Goal: Information Seeking & Learning: Learn about a topic

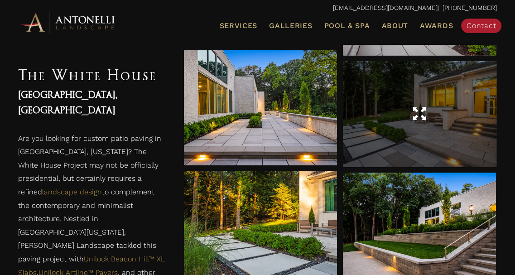
scroll to position [861, 0]
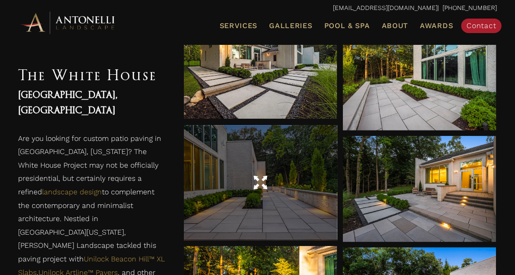
click at [295, 163] on div at bounding box center [260, 182] width 153 height 115
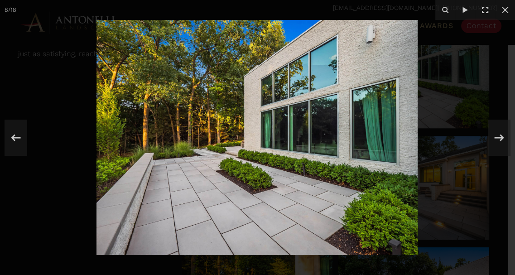
click at [443, 147] on div at bounding box center [257, 137] width 515 height 275
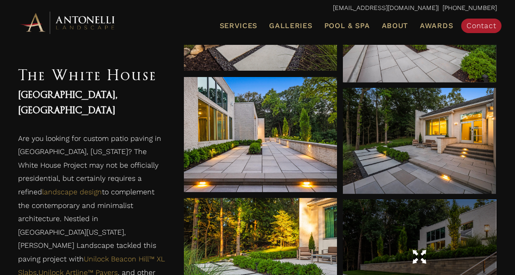
scroll to position [818, 0]
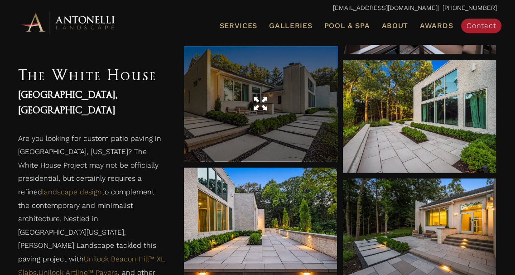
click at [258, 120] on div at bounding box center [260, 103] width 153 height 115
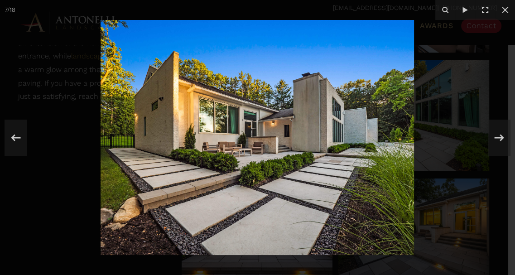
click at [460, 32] on div at bounding box center [257, 137] width 515 height 275
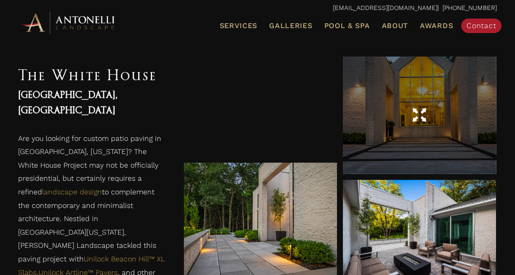
scroll to position [546, 0]
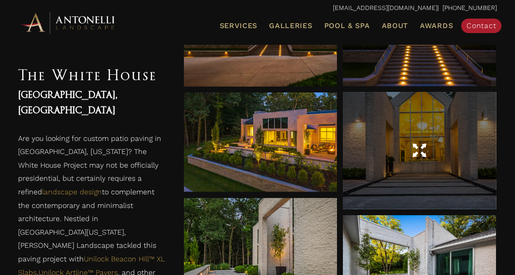
click at [425, 131] on div at bounding box center [419, 150] width 153 height 116
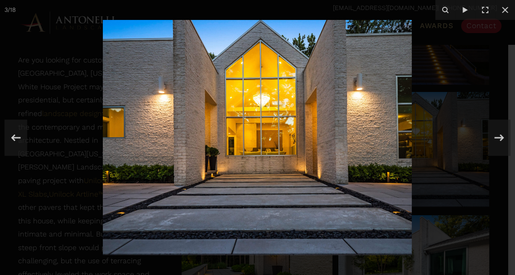
click at [447, 89] on div at bounding box center [257, 137] width 515 height 275
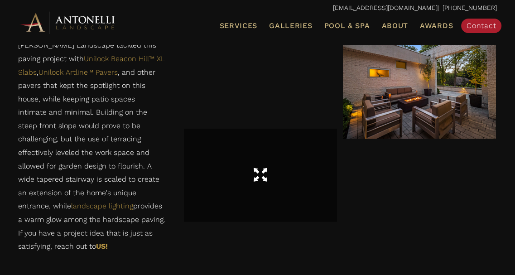
scroll to position [1362, 0]
